Goal: Task Accomplishment & Management: Complete application form

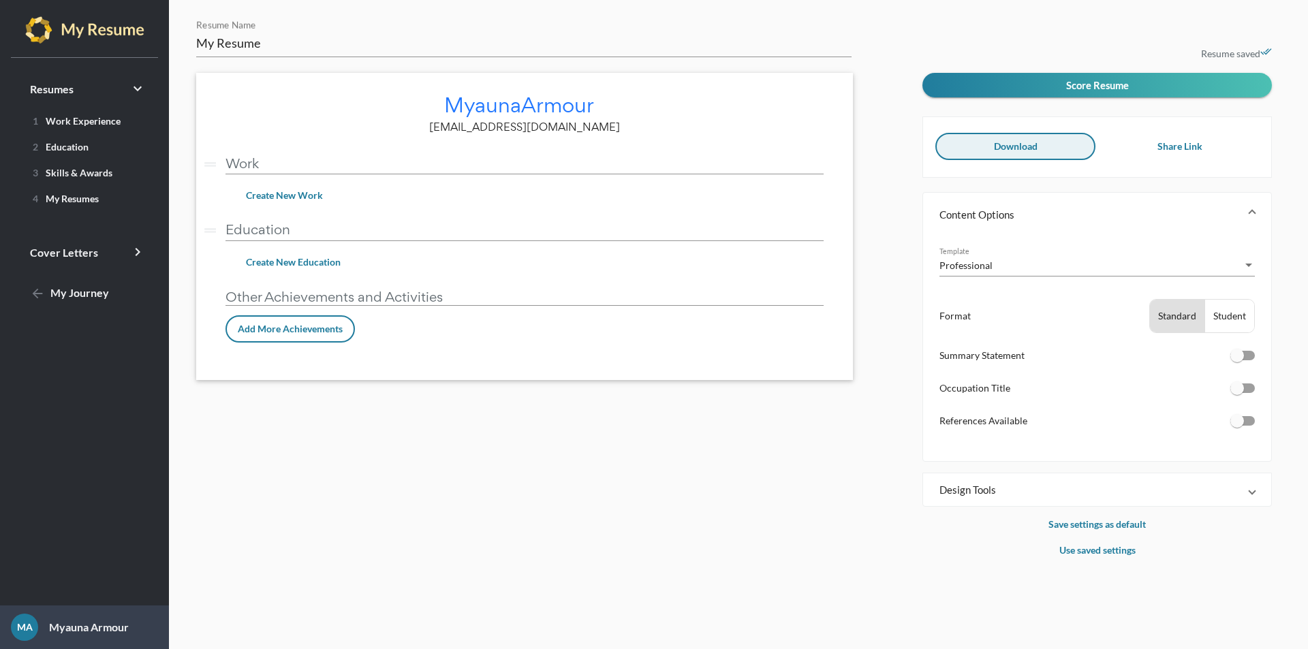
click at [1020, 153] on button "Download" at bounding box center [1015, 146] width 160 height 27
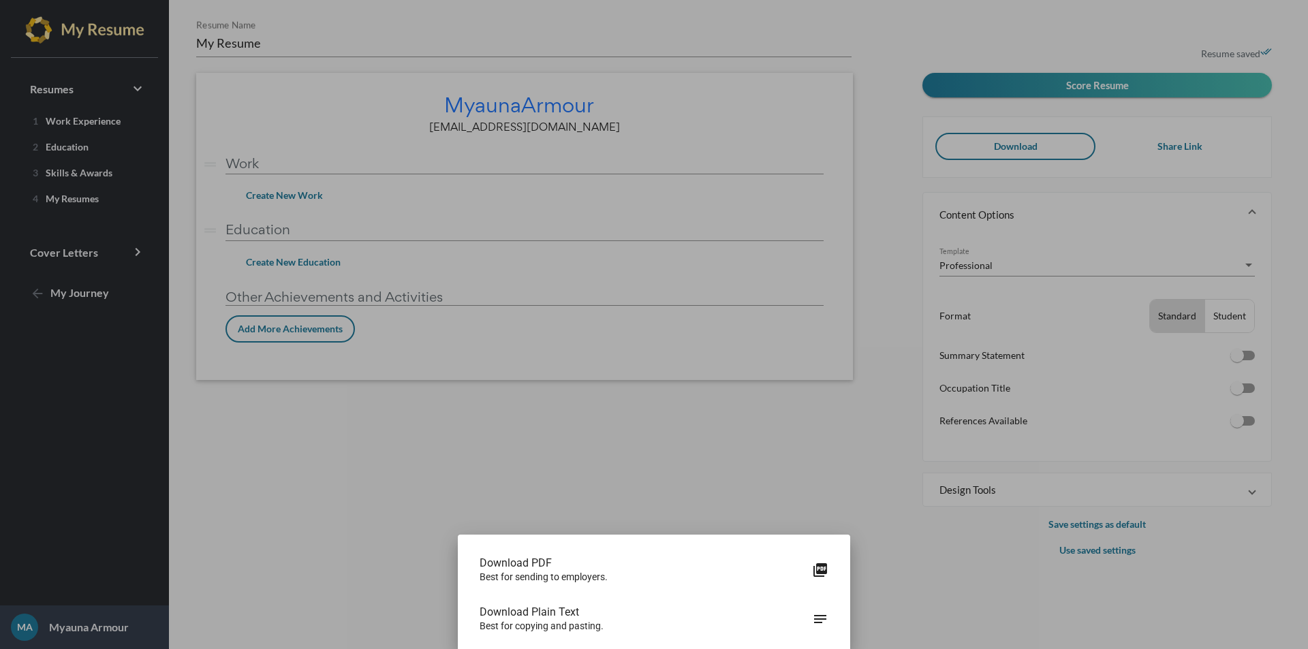
click at [859, 441] on div at bounding box center [654, 324] width 1308 height 649
